Goal: Task Accomplishment & Management: Use online tool/utility

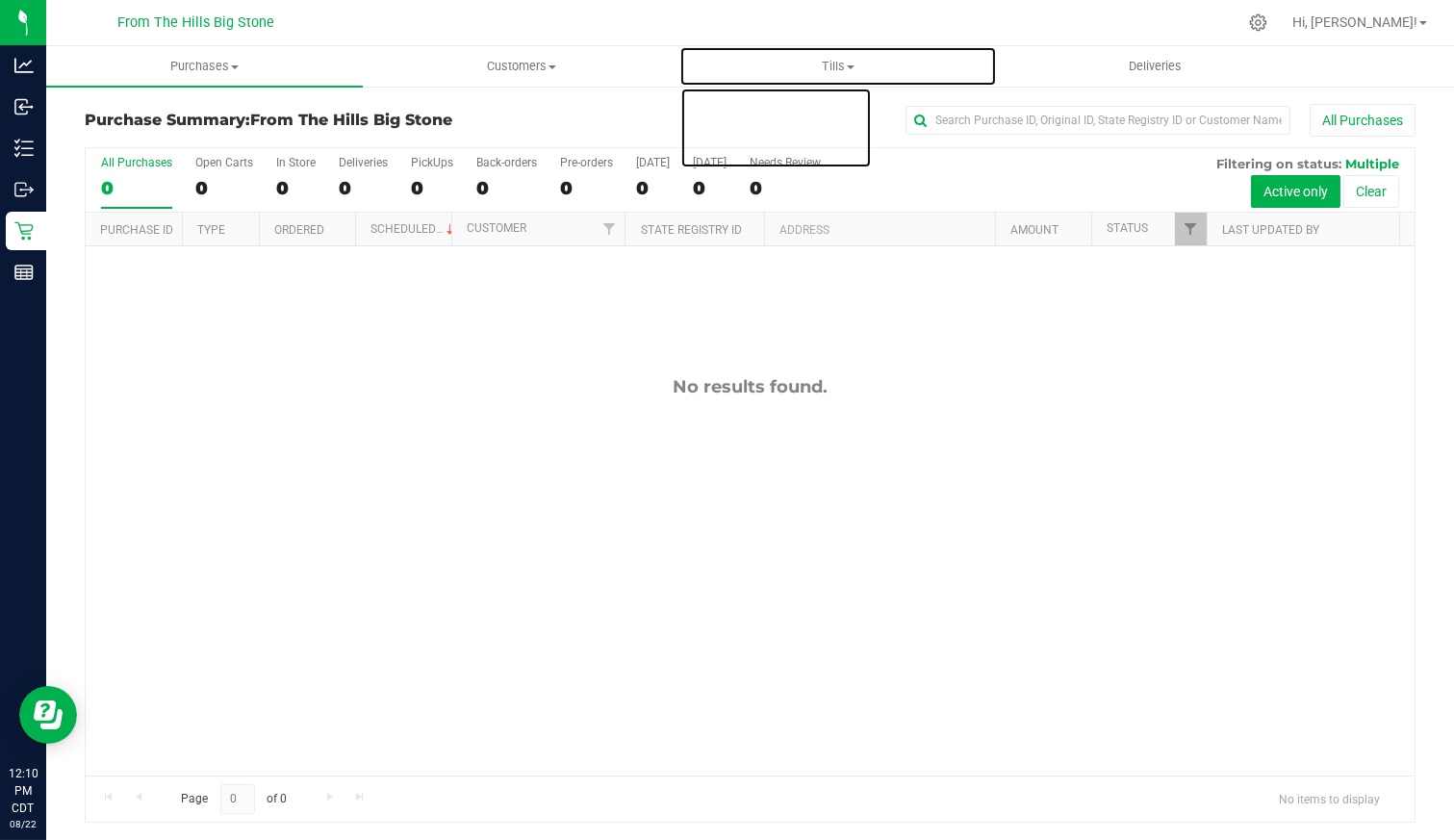
click at [823, 72] on span "Tills" at bounding box center [837, 66] width 314 height 18
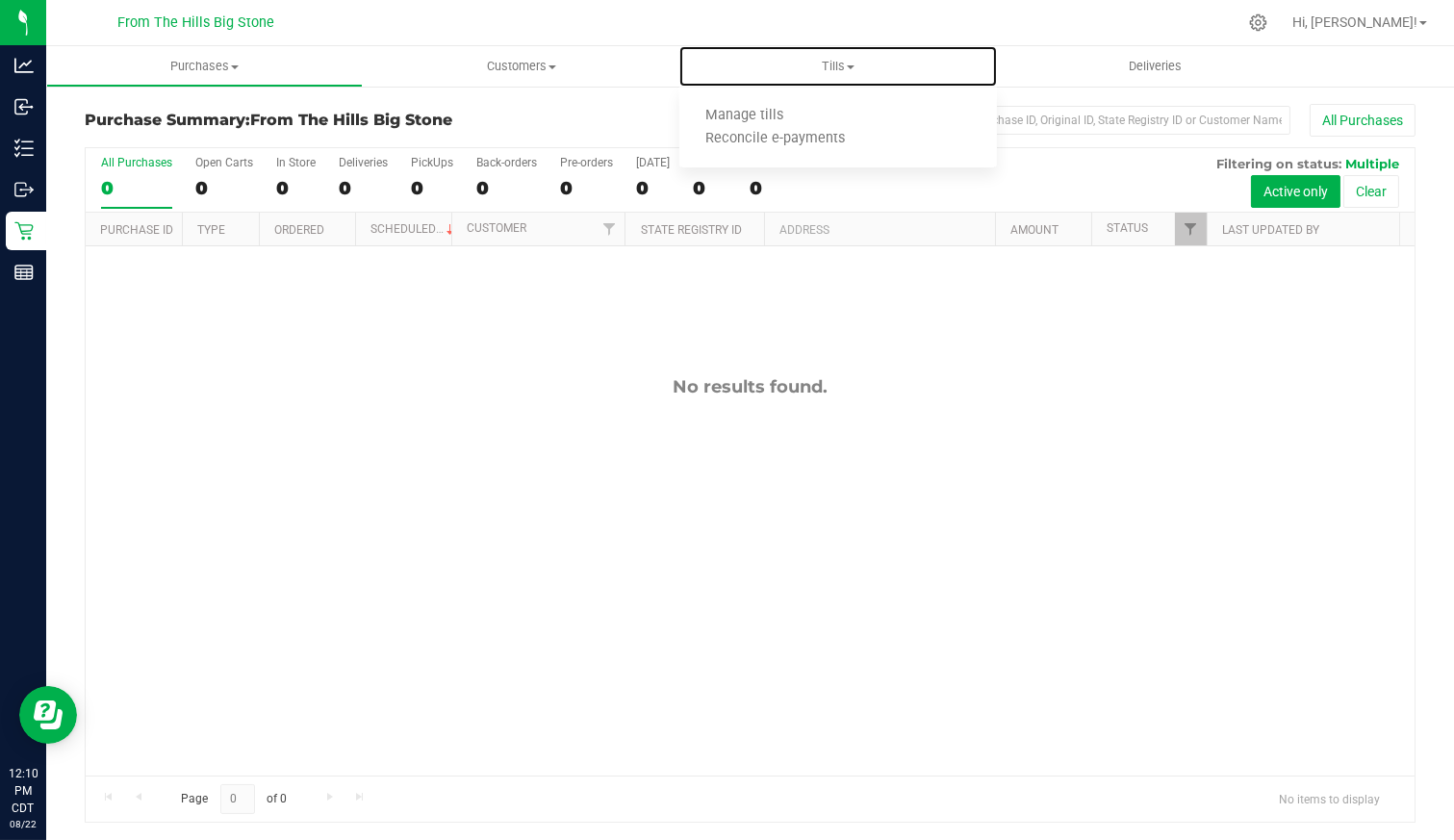
click at [752, 117] on span "Manage tills" at bounding box center [743, 116] width 129 height 17
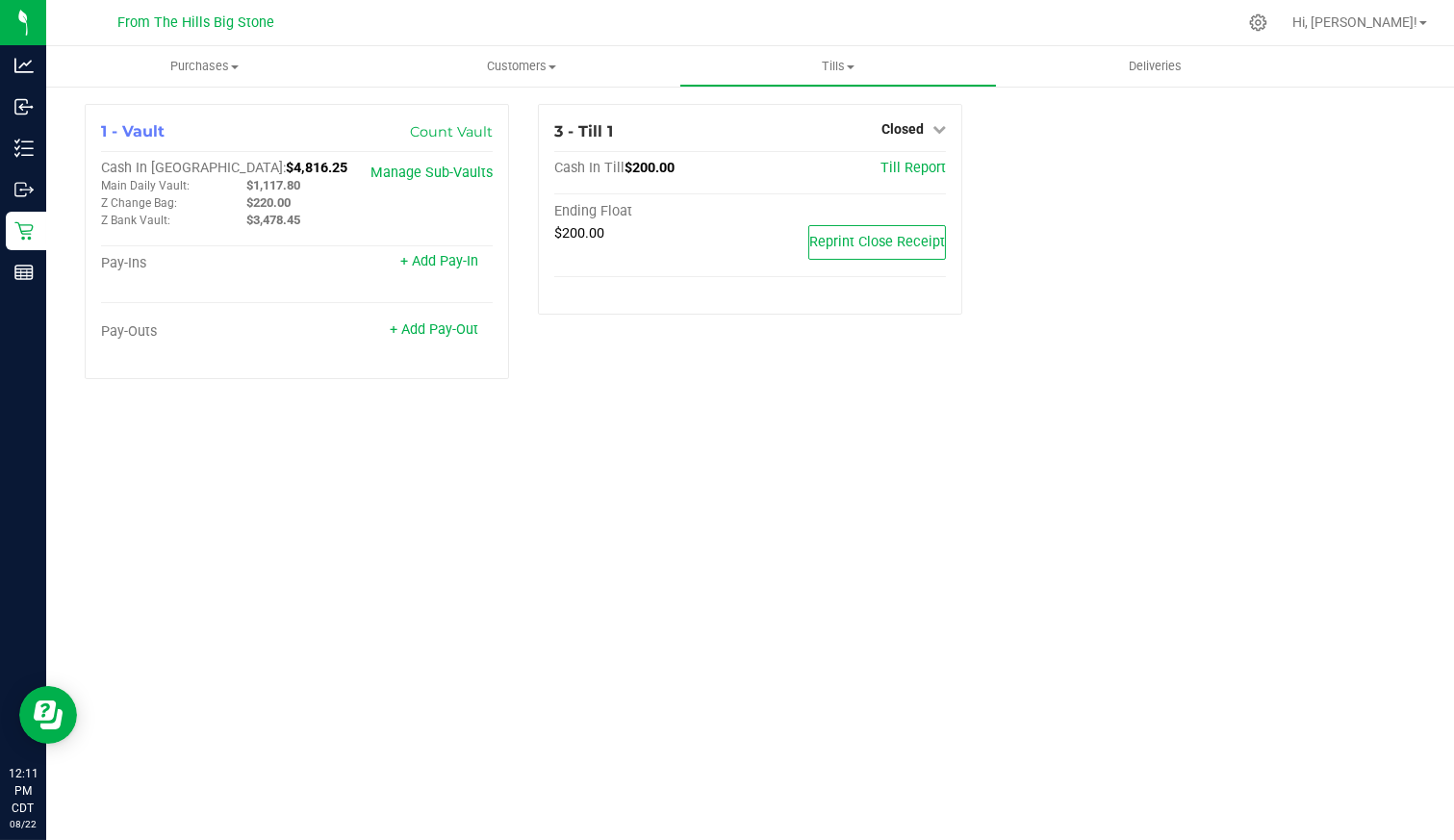
click at [904, 126] on span "Closed" at bounding box center [901, 129] width 43 height 16
click at [904, 169] on link "Open Till" at bounding box center [902, 169] width 51 height 16
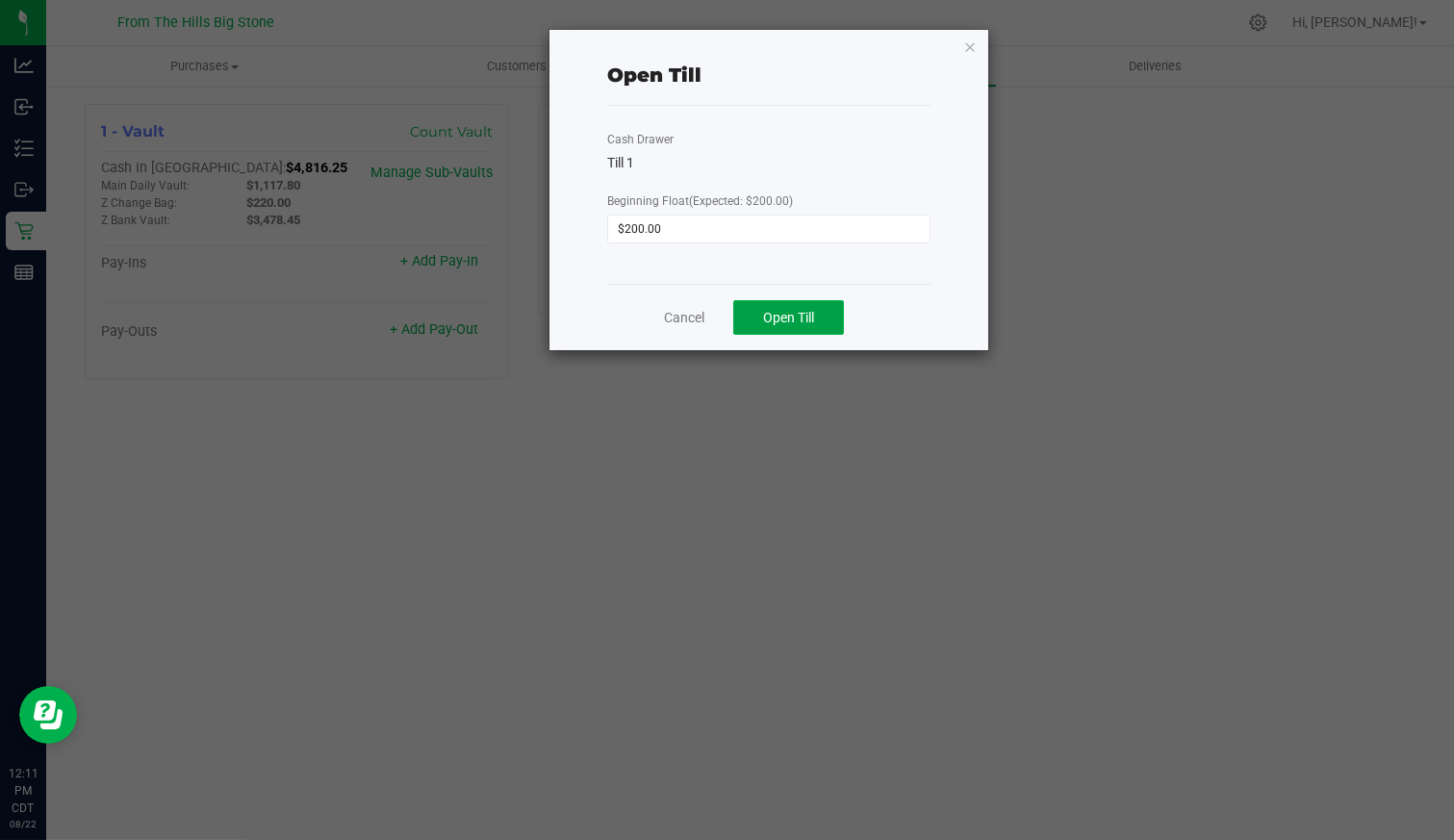
click at [819, 319] on button "Open Till" at bounding box center [789, 317] width 111 height 35
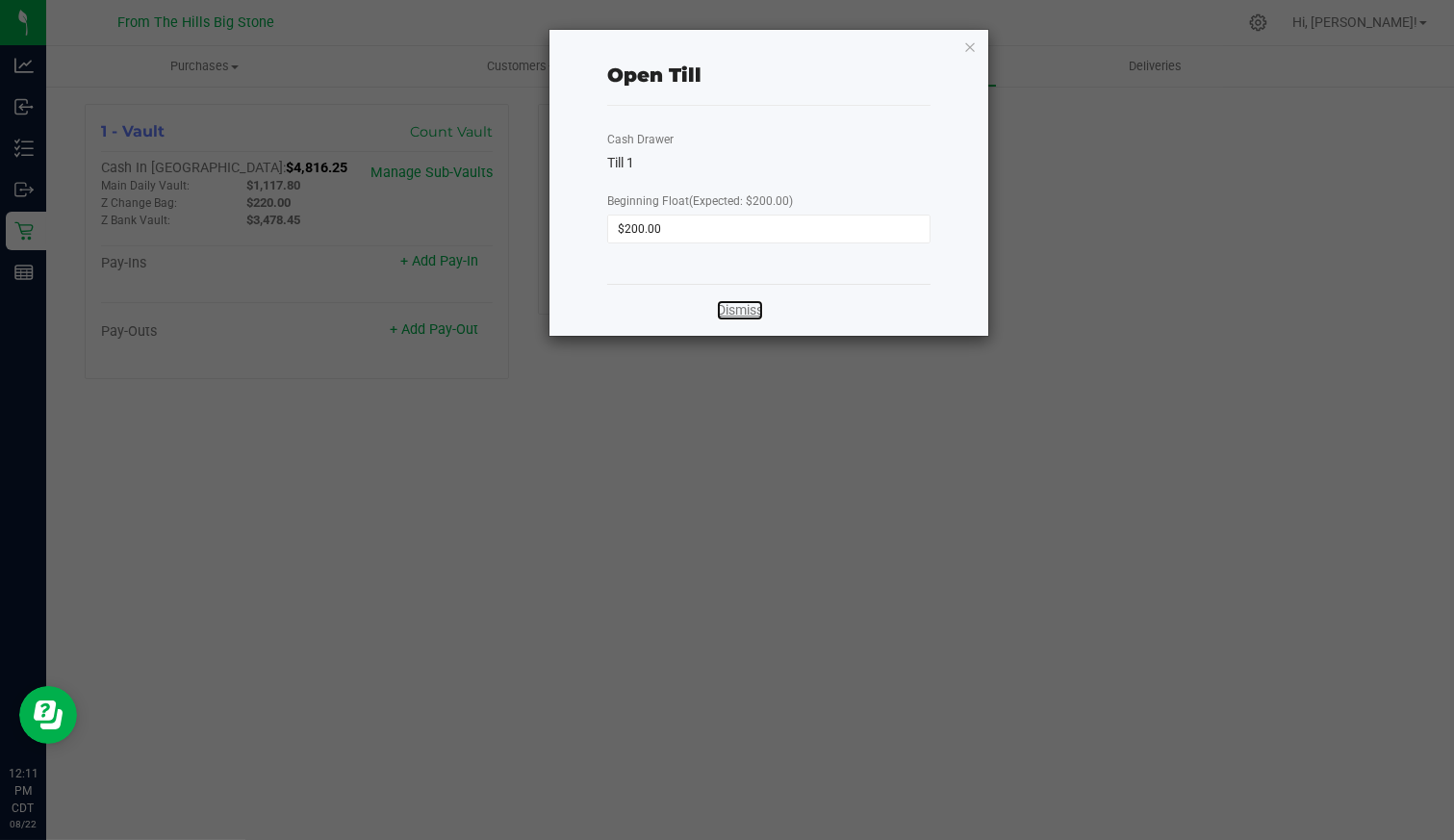
click at [736, 314] on link "Dismiss" at bounding box center [739, 310] width 46 height 20
